Goal: Connect with others: Connect with others

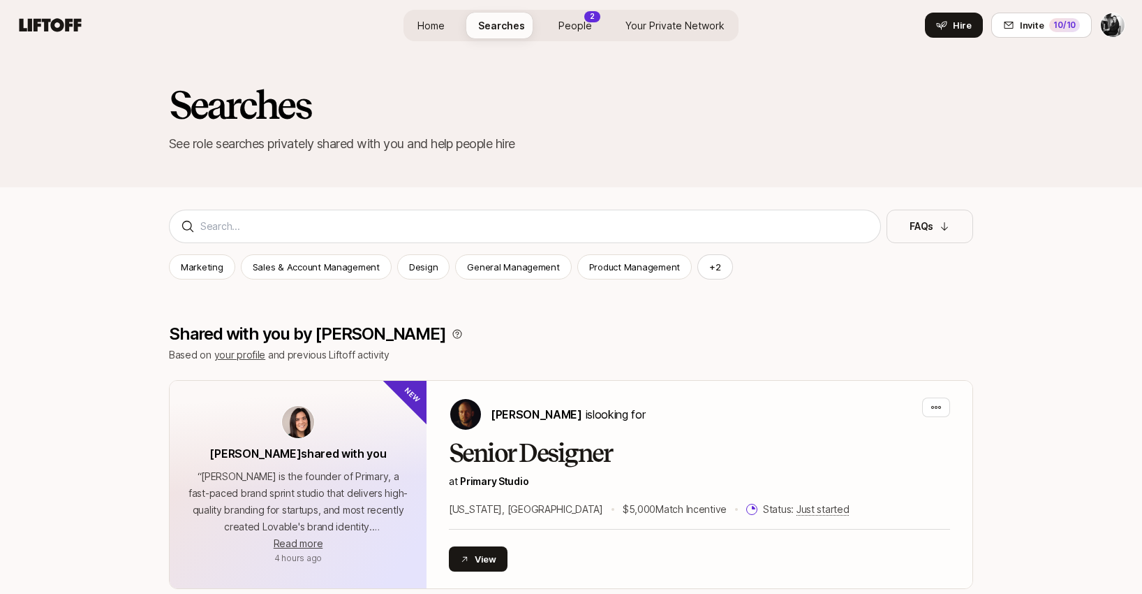
click at [575, 22] on span "People" at bounding box center [576, 25] width 34 height 15
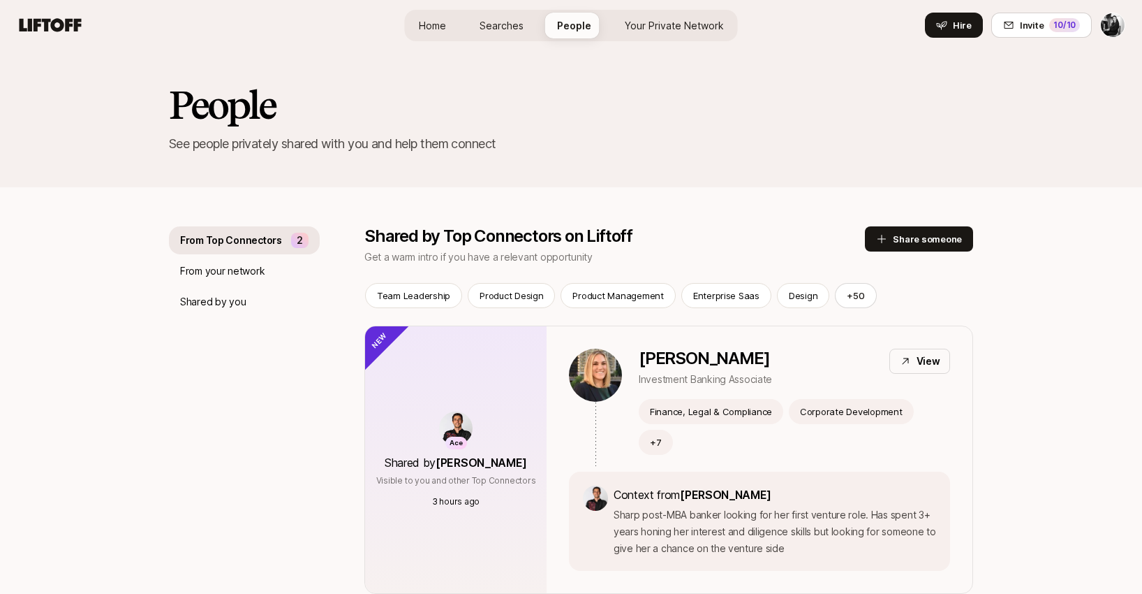
click at [672, 27] on span "Your Private Network" at bounding box center [674, 25] width 99 height 15
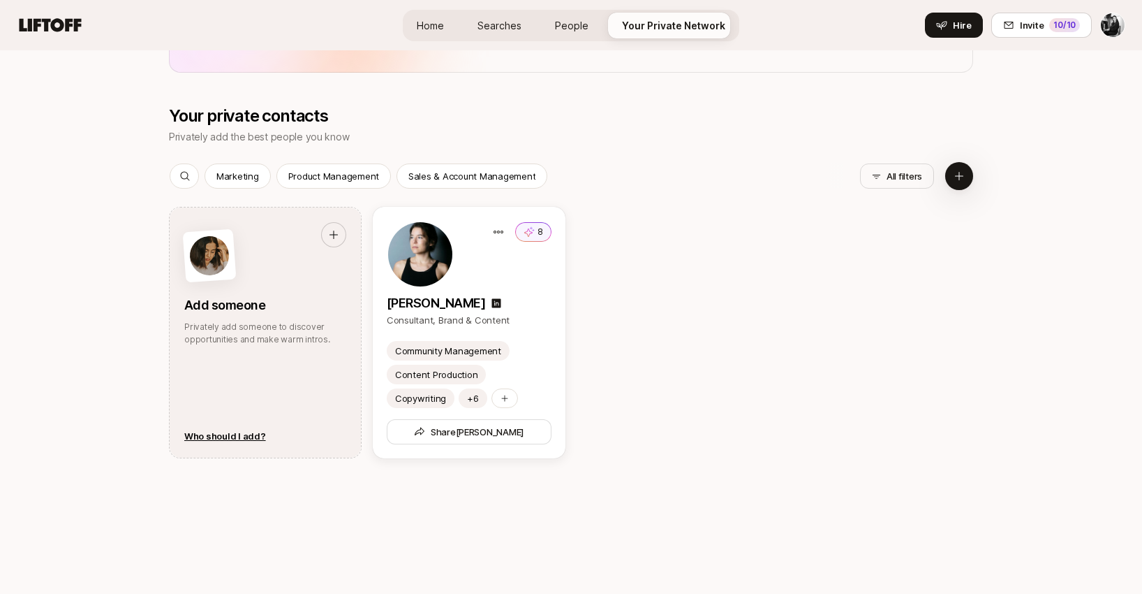
scroll to position [1326, 0]
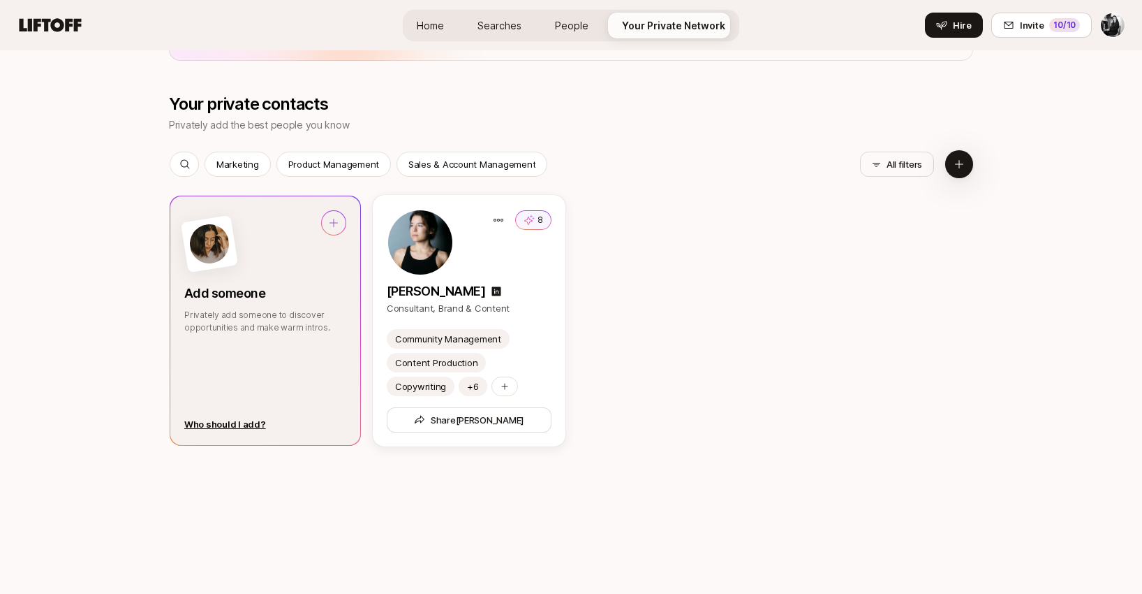
click at [304, 270] on div at bounding box center [265, 244] width 162 height 68
